Goal: Complete application form

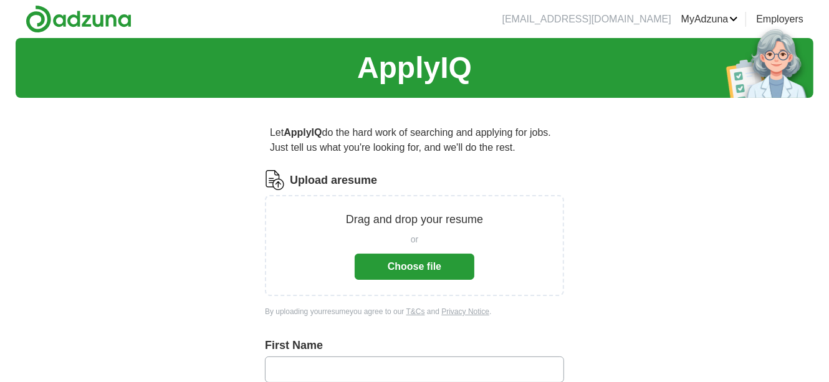
click at [417, 259] on button "Choose file" at bounding box center [415, 267] width 120 height 26
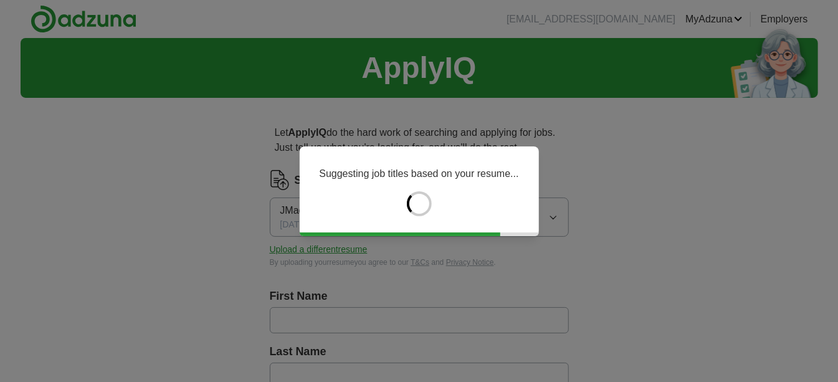
type input "******"
type input "*******"
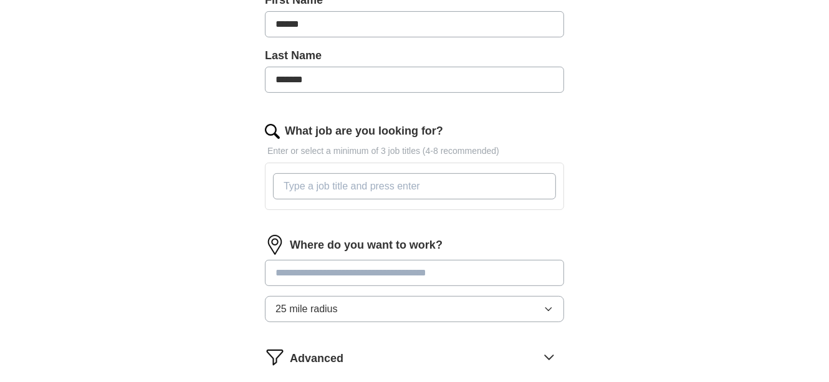
scroll to position [297, 0]
click at [420, 183] on input "What job are you looking for?" at bounding box center [414, 185] width 283 height 26
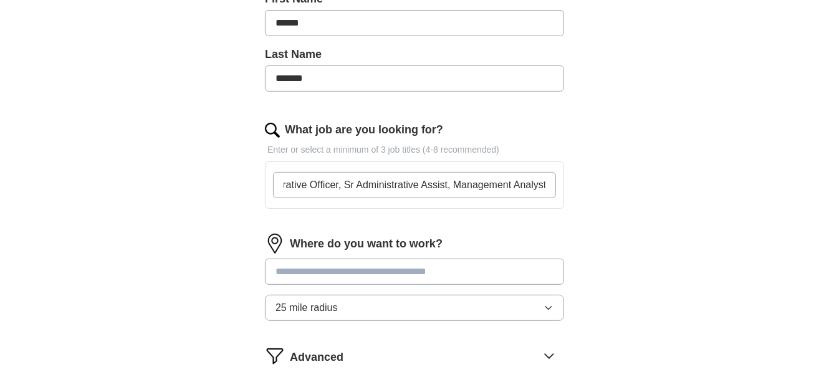
scroll to position [0, 0]
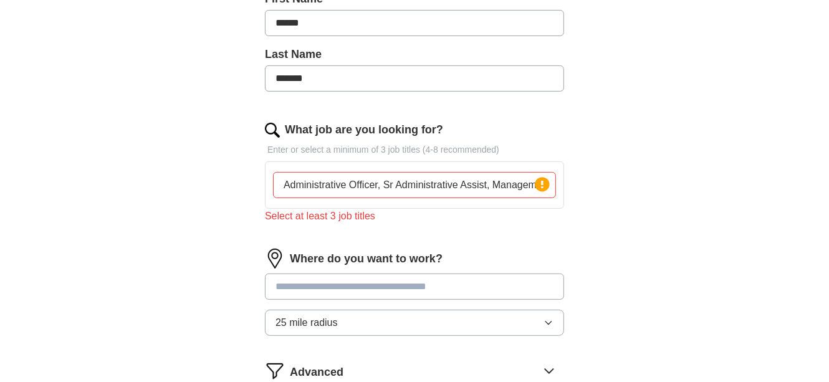
click at [432, 270] on div "Where do you want to work? 25 mile radius" at bounding box center [414, 297] width 299 height 97
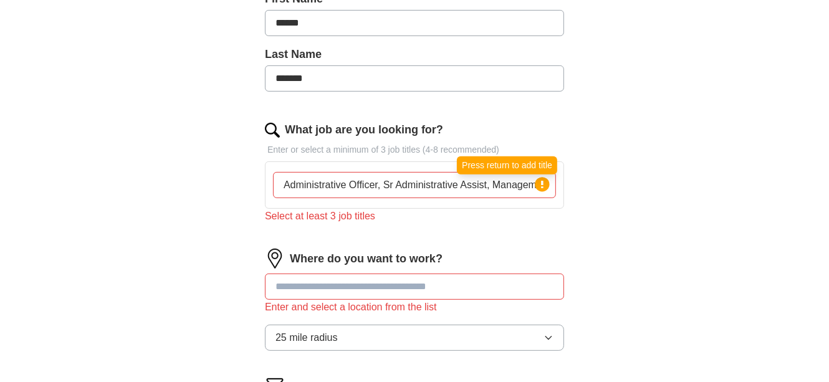
click at [546, 183] on circle at bounding box center [542, 184] width 14 height 14
click at [284, 184] on input "Administrative Officer, Sr Administrative Assist, Management Analyst" at bounding box center [414, 185] width 283 height 26
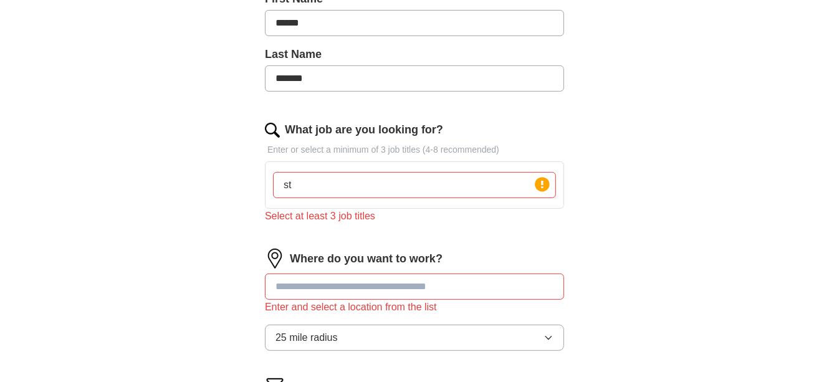
type input "t"
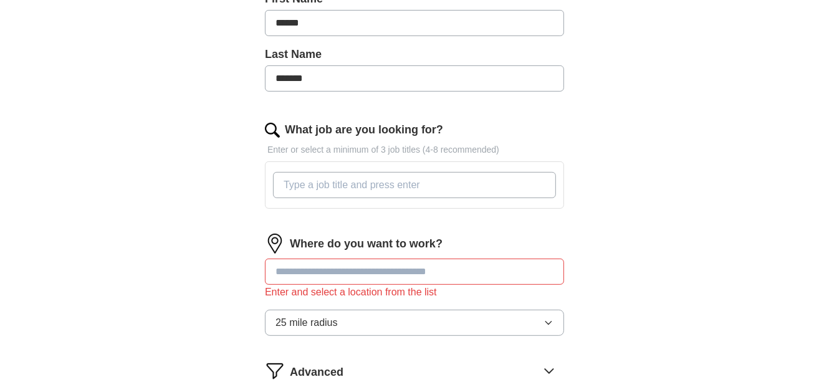
click at [394, 185] on input "What job are you looking for?" at bounding box center [414, 185] width 283 height 26
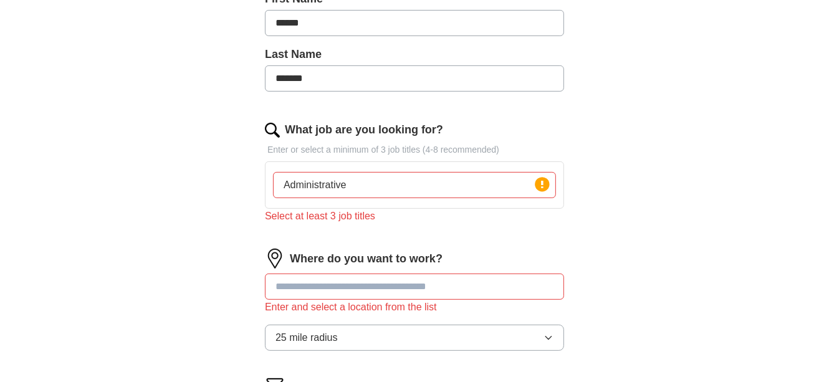
click at [305, 269] on div "Where do you want to work? Enter and select a location from the list 25 mile ra…" at bounding box center [414, 305] width 299 height 112
click at [541, 187] on circle at bounding box center [542, 184] width 14 height 14
click at [371, 184] on input "Administrative" at bounding box center [414, 185] width 283 height 26
click at [381, 282] on input at bounding box center [414, 287] width 299 height 26
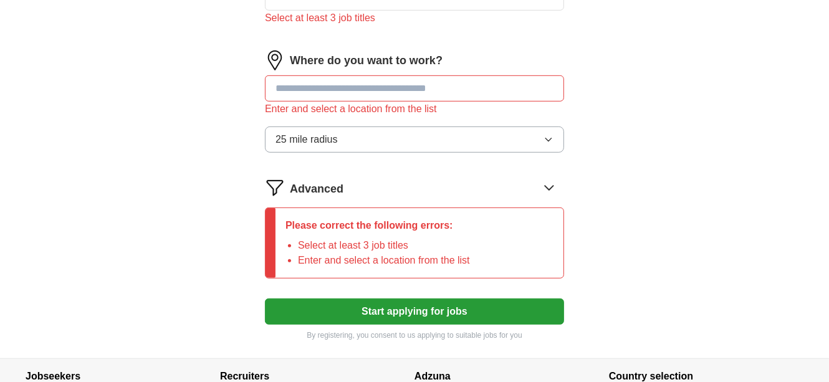
scroll to position [440, 0]
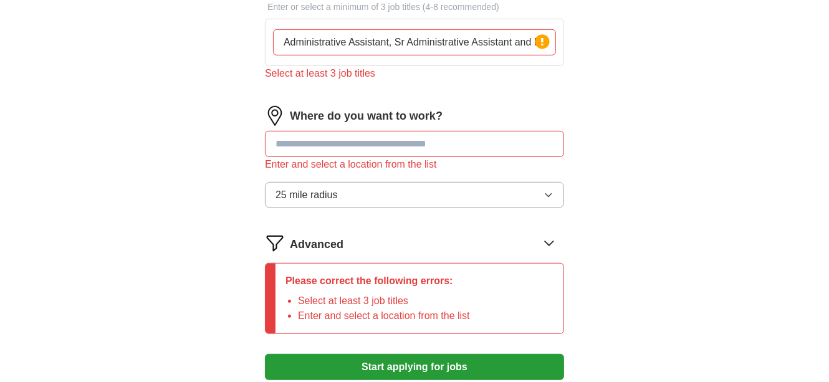
drag, startPoint x: 416, startPoint y: 161, endPoint x: 416, endPoint y: 155, distance: 6.9
click at [416, 161] on div "Enter and select a location from the list" at bounding box center [414, 164] width 299 height 15
click at [418, 150] on input at bounding box center [414, 144] width 299 height 26
click at [548, 191] on icon "button" at bounding box center [548, 195] width 10 height 10
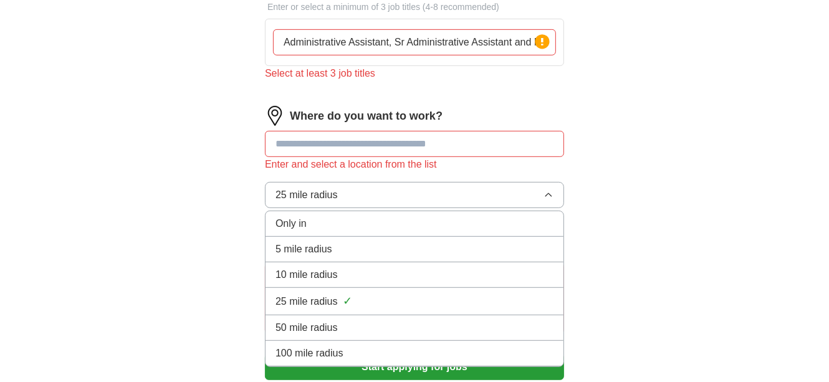
click at [319, 272] on span "10 mile radius" at bounding box center [306, 274] width 62 height 15
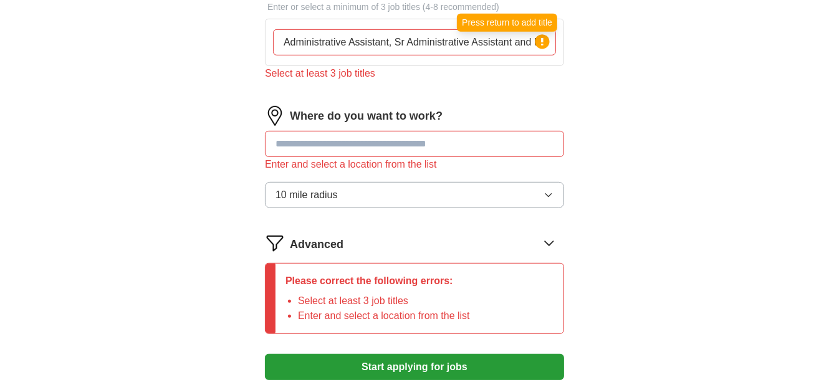
click at [545, 41] on circle at bounding box center [542, 41] width 14 height 14
click at [545, 40] on circle at bounding box center [542, 41] width 14 height 14
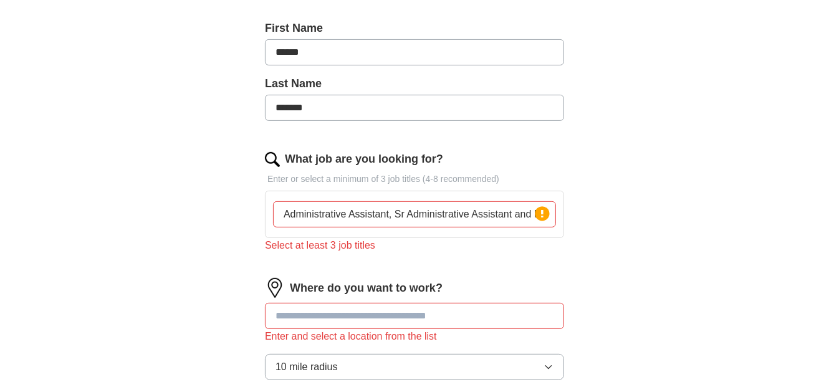
scroll to position [266, 0]
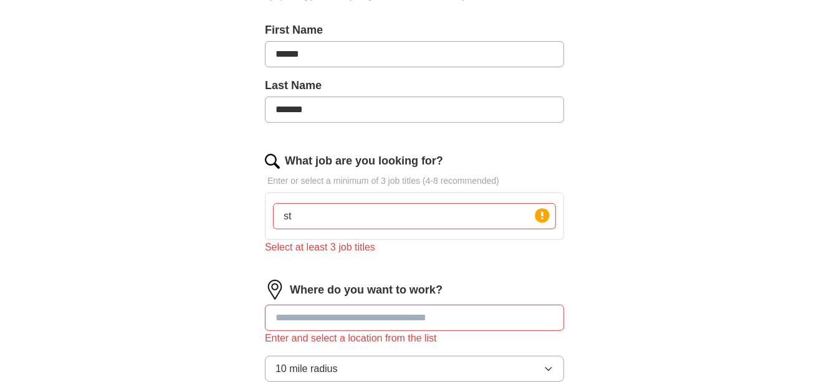
type input "t"
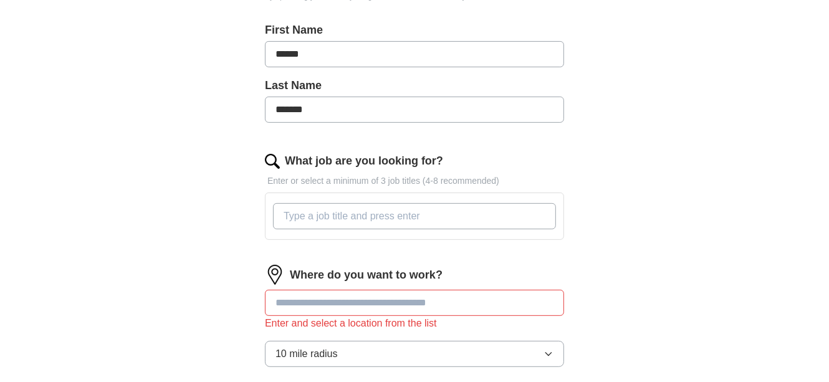
click at [526, 212] on input "What job are you looking for?" at bounding box center [414, 216] width 283 height 26
type input "Administrative Assist; Senior Administrative Assist and Management Analyst, Bud…"
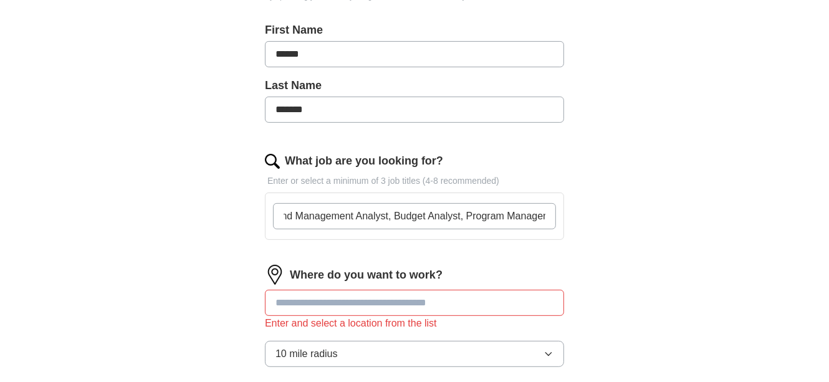
scroll to position [0, 0]
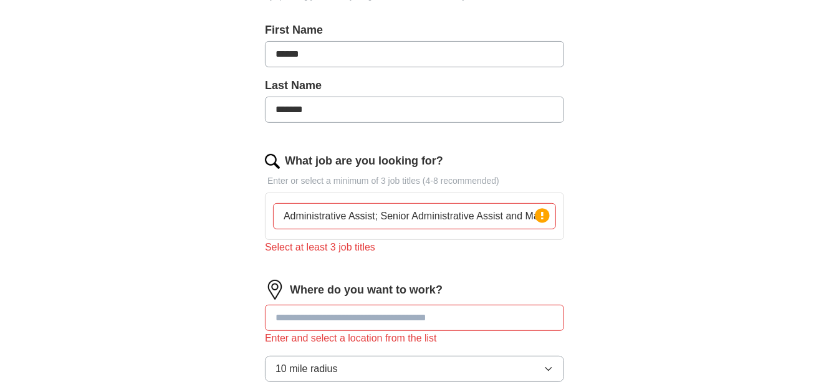
click at [295, 299] on div "Where do you want to work? Enter and select a location from the list 10 mile ra…" at bounding box center [414, 336] width 299 height 112
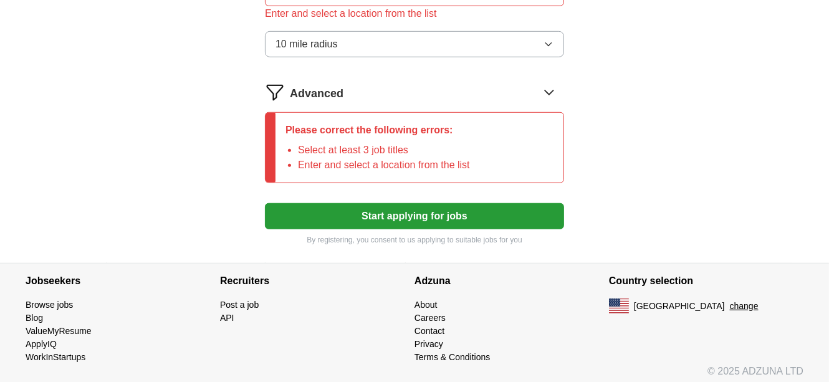
scroll to position [595, 0]
